Goal: Find contact information: Find contact information

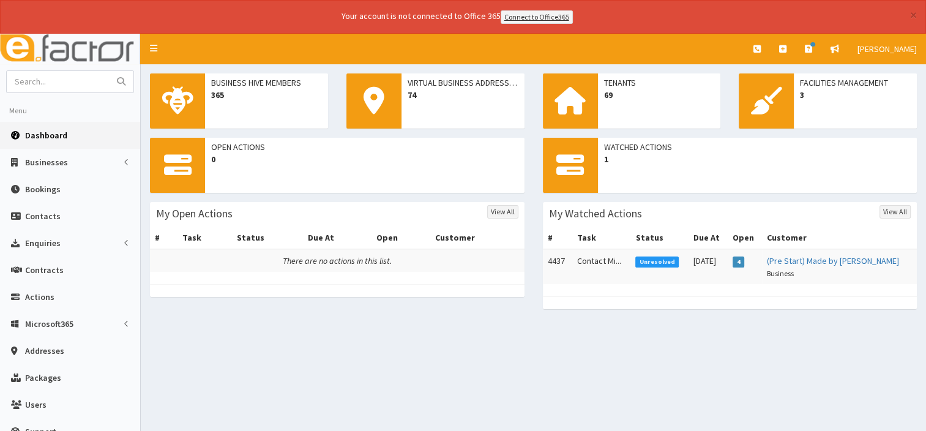
click at [59, 132] on span "Dashboard" at bounding box center [46, 135] width 42 height 11
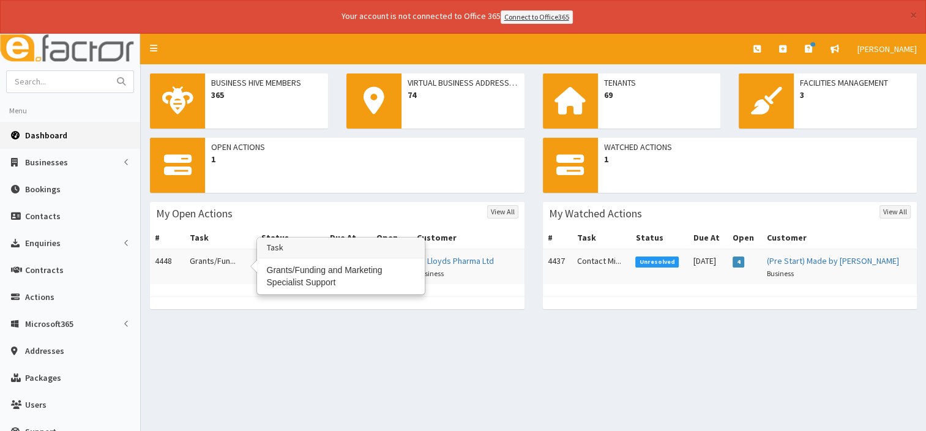
click at [205, 265] on td "Grants/Fun..." at bounding box center [221, 266] width 72 height 35
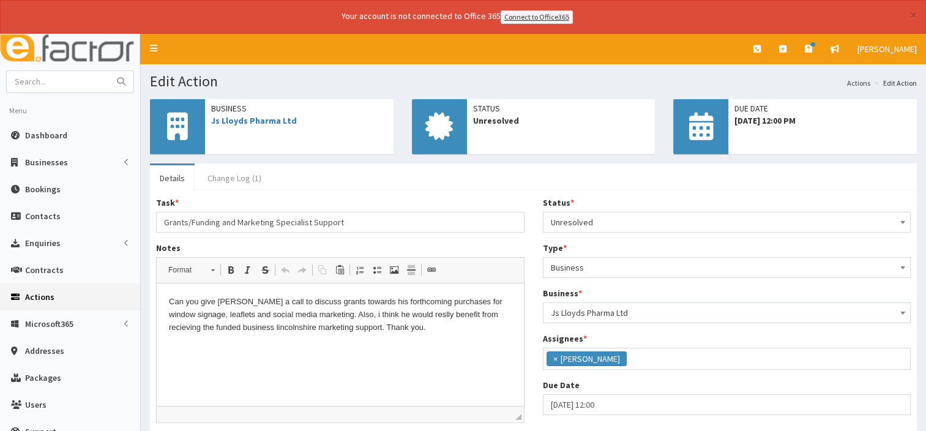
click at [241, 179] on link "Change Log (1)" at bounding box center [234, 178] width 73 height 26
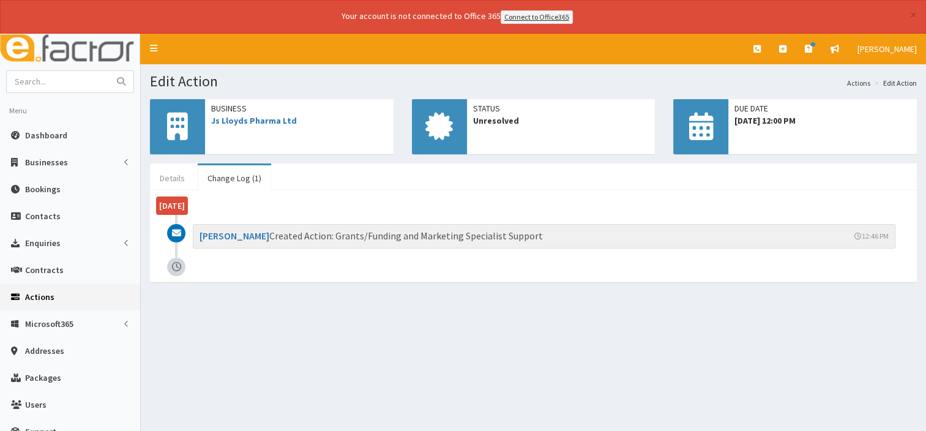
click at [174, 176] on link "Details" at bounding box center [172, 178] width 45 height 26
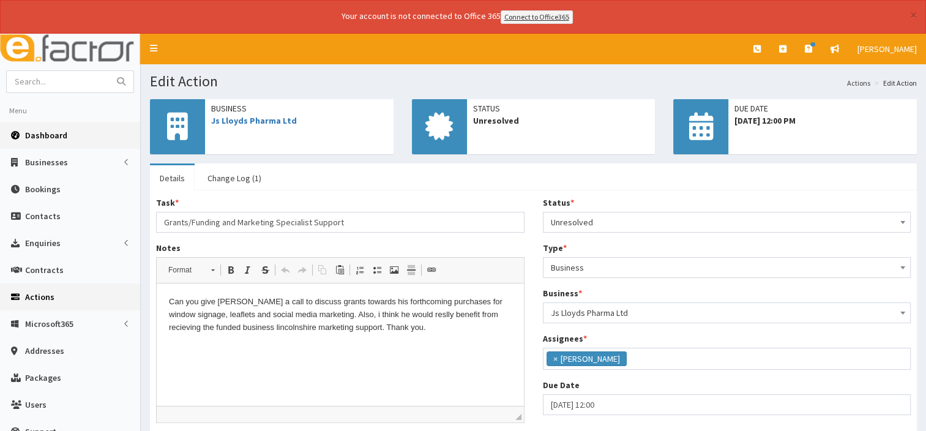
click at [49, 132] on span "Dashboard" at bounding box center [46, 135] width 42 height 11
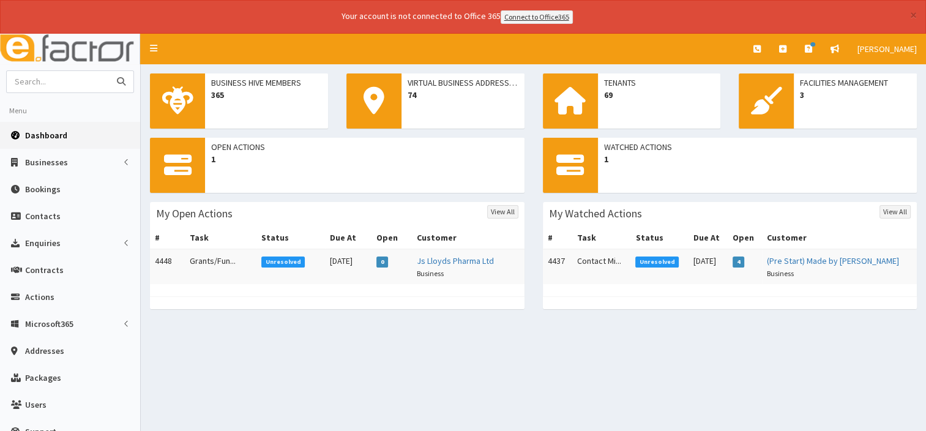
click at [37, 73] on input "text" at bounding box center [58, 81] width 103 height 21
type input "pro jen"
click at [109, 71] on button "submit" at bounding box center [121, 81] width 24 height 21
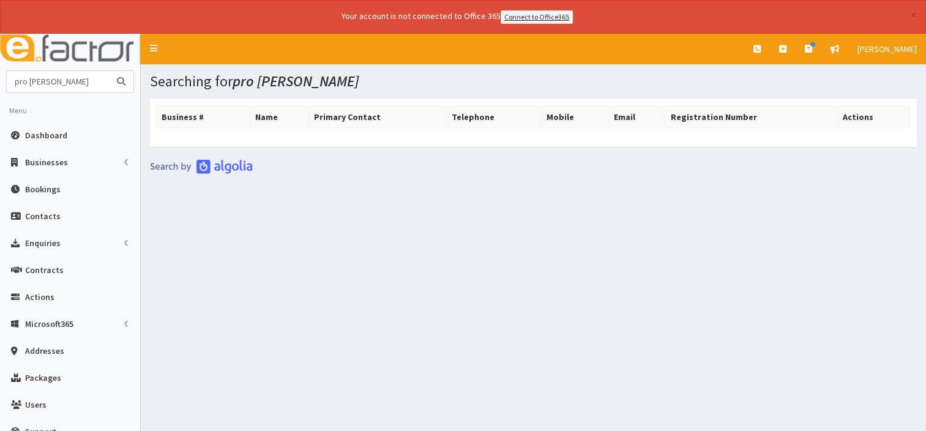
click at [43, 76] on input "pro [PERSON_NAME]" at bounding box center [58, 81] width 103 height 21
type input "progen"
click at [109, 71] on button "submit" at bounding box center [121, 81] width 24 height 21
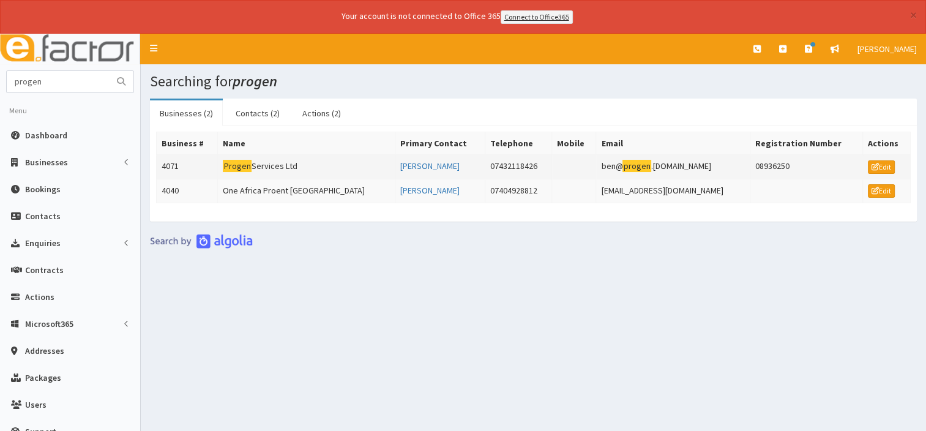
click at [273, 166] on td "Progen Services Ltd" at bounding box center [306, 166] width 177 height 24
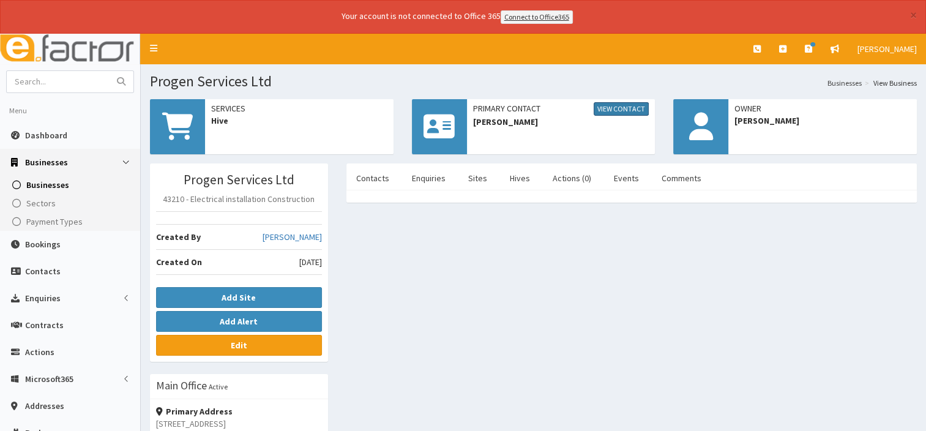
click at [621, 107] on link "View Contact" at bounding box center [621, 108] width 55 height 13
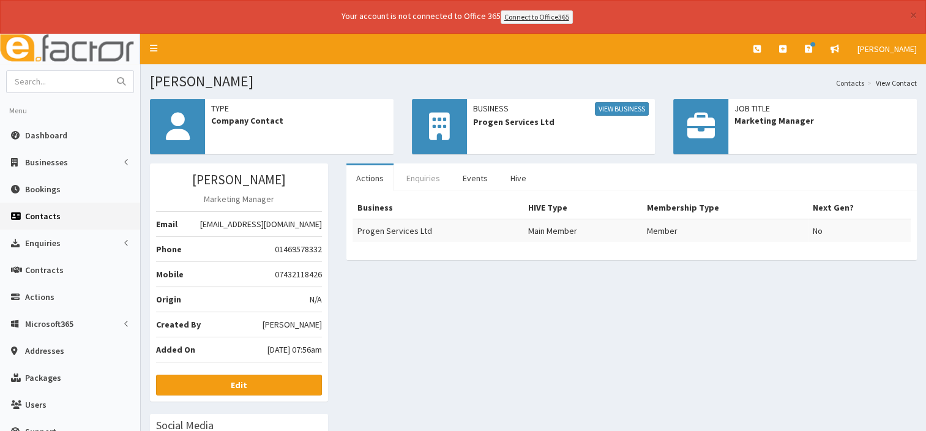
click at [417, 179] on link "Enquiries" at bounding box center [423, 178] width 53 height 26
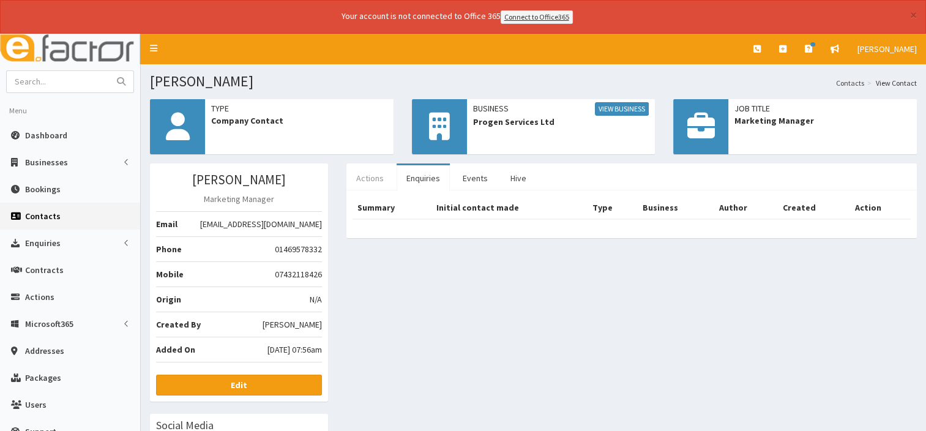
click at [378, 176] on link "Actions" at bounding box center [369, 178] width 47 height 26
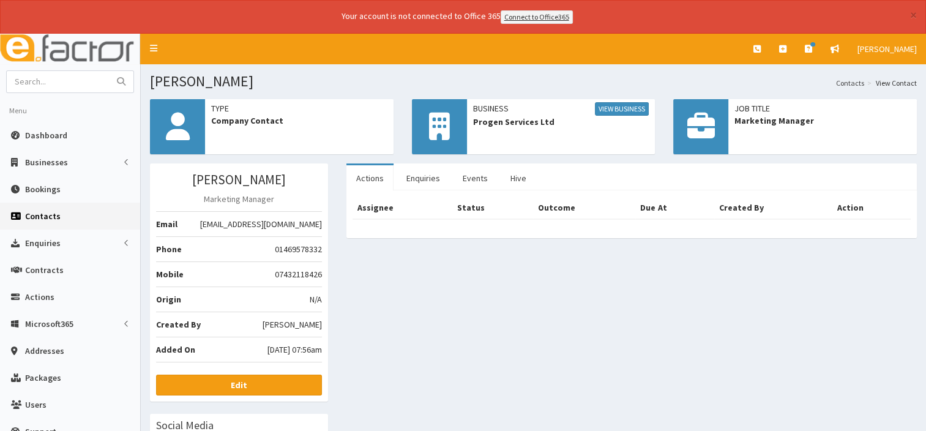
drag, startPoint x: 254, startPoint y: 221, endPoint x: 316, endPoint y: 225, distance: 62.0
click at [323, 214] on div "Ben Ward Marketing Manager Email ben@progen.co.uk Phone 01469578332 Mobile 0743…" at bounding box center [239, 282] width 178 height 238
drag, startPoint x: 321, startPoint y: 222, endPoint x: 245, endPoint y: 210, distance: 76.8
click at [245, 211] on li "Email ben@progen.co.uk" at bounding box center [239, 224] width 166 height 26
drag, startPoint x: 245, startPoint y: 210, endPoint x: 279, endPoint y: 221, distance: 36.0
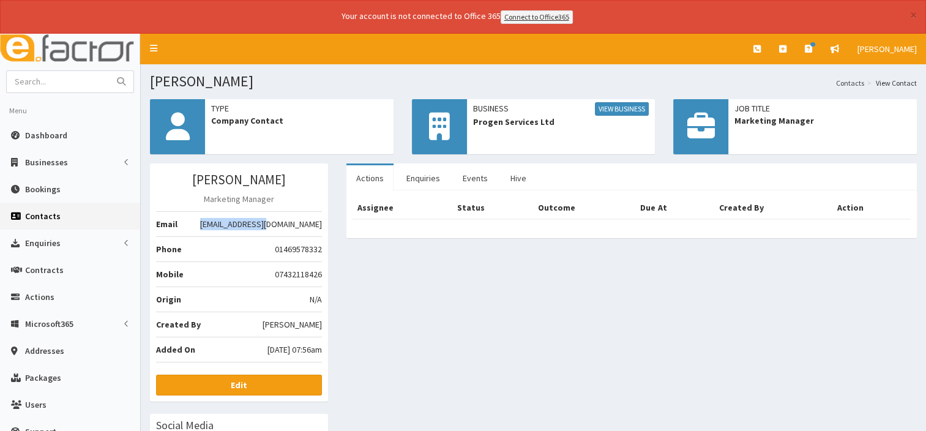
copy li "ben@progen.co.uk"
click at [66, 136] on link "Dashboard" at bounding box center [70, 135] width 140 height 27
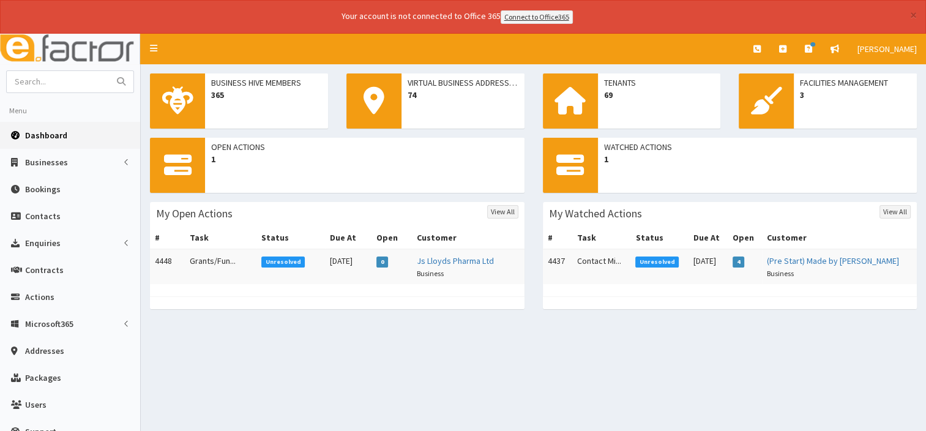
click at [62, 135] on span "Dashboard" at bounding box center [46, 135] width 42 height 11
